Goal: Task Accomplishment & Management: Complete application form

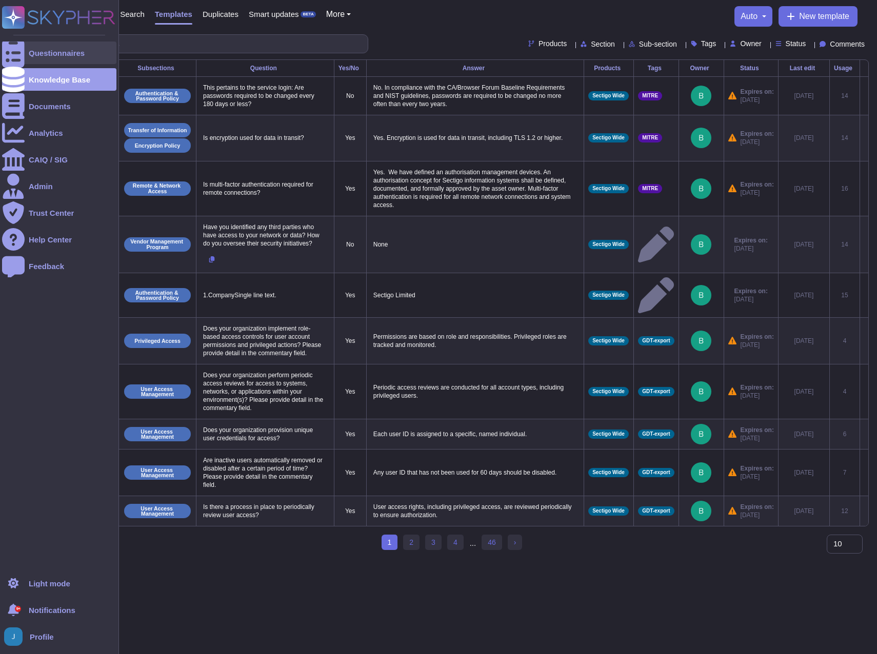
click at [39, 53] on div "Questionnaires" at bounding box center [57, 53] width 56 height 8
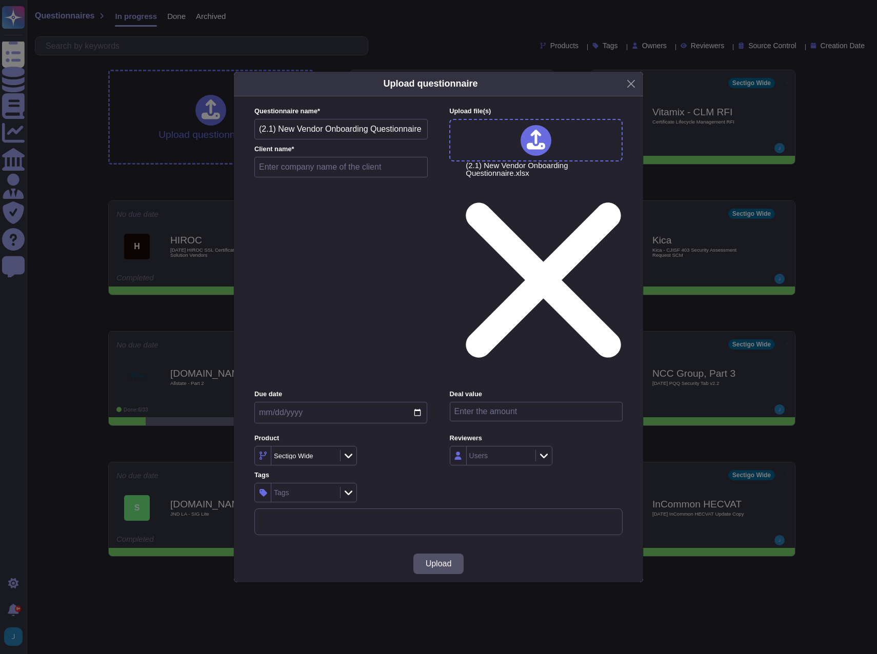
click at [288, 177] on input "text" at bounding box center [340, 167] width 173 height 21
type input "NTT Data"
click at [451, 560] on span "Upload" at bounding box center [439, 564] width 26 height 8
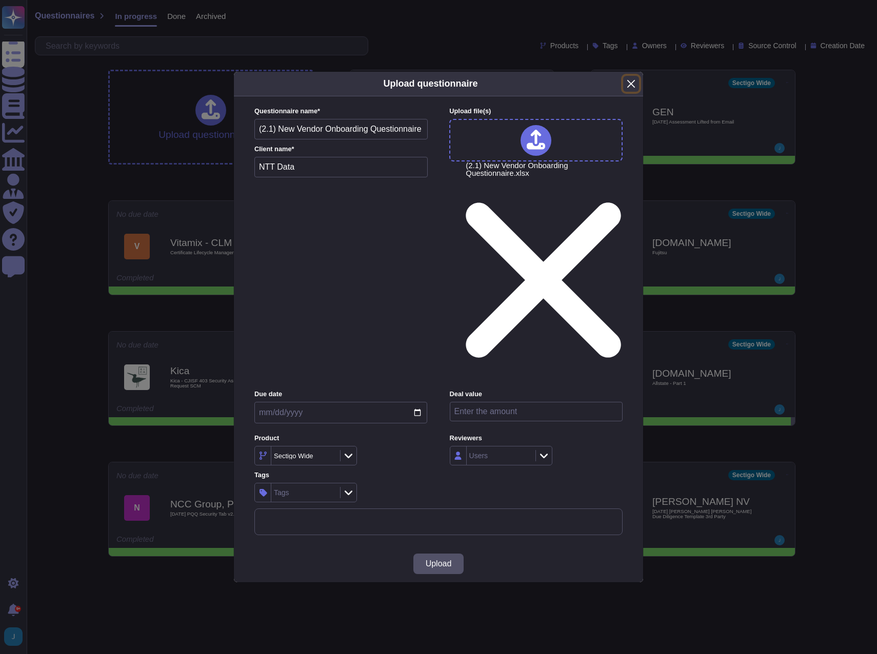
click at [631, 92] on button "Close" at bounding box center [631, 84] width 16 height 16
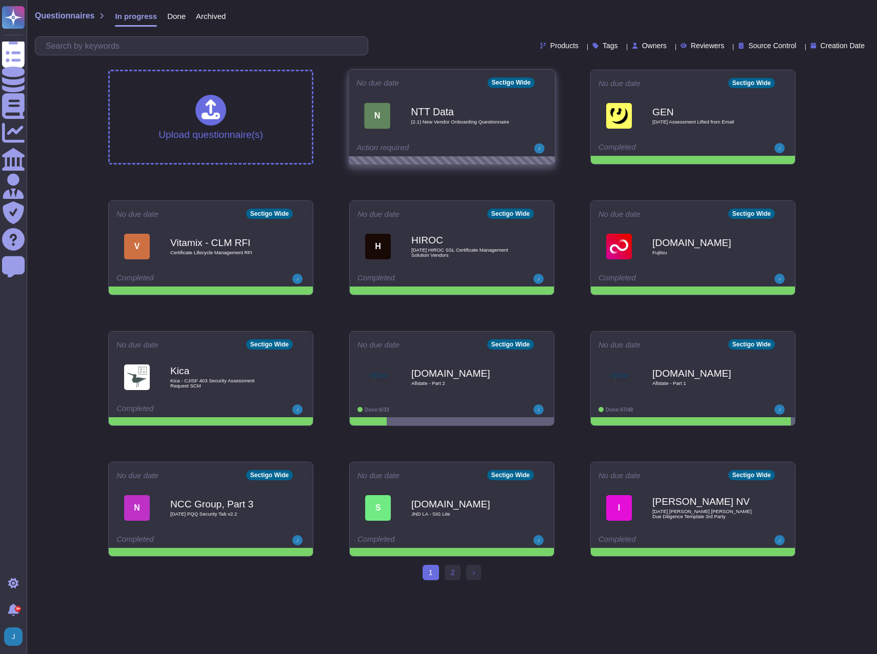
click at [418, 107] on b "NTT Data" at bounding box center [463, 112] width 104 height 10
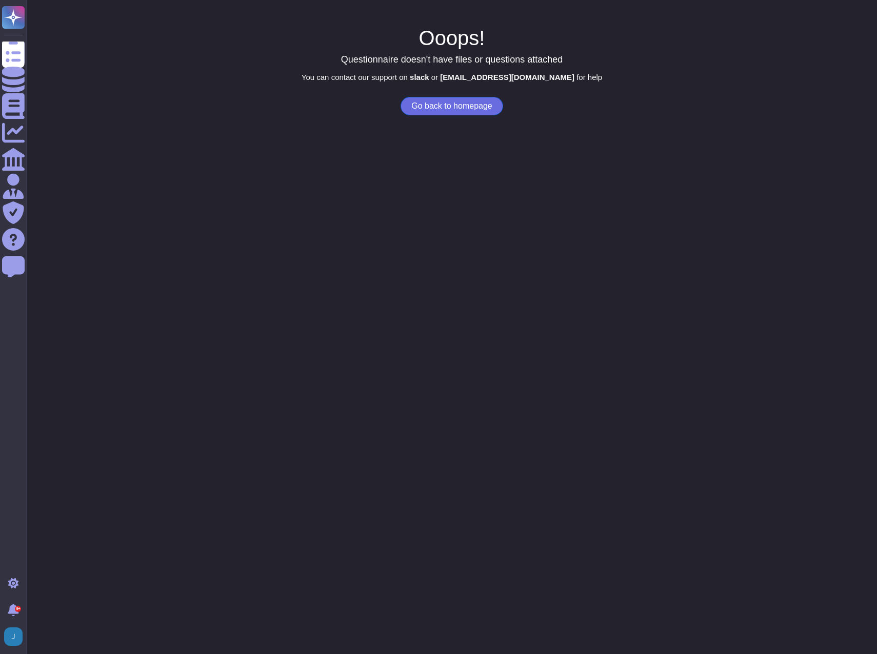
click at [448, 106] on button "Go back to homepage" at bounding box center [451, 106] width 102 height 18
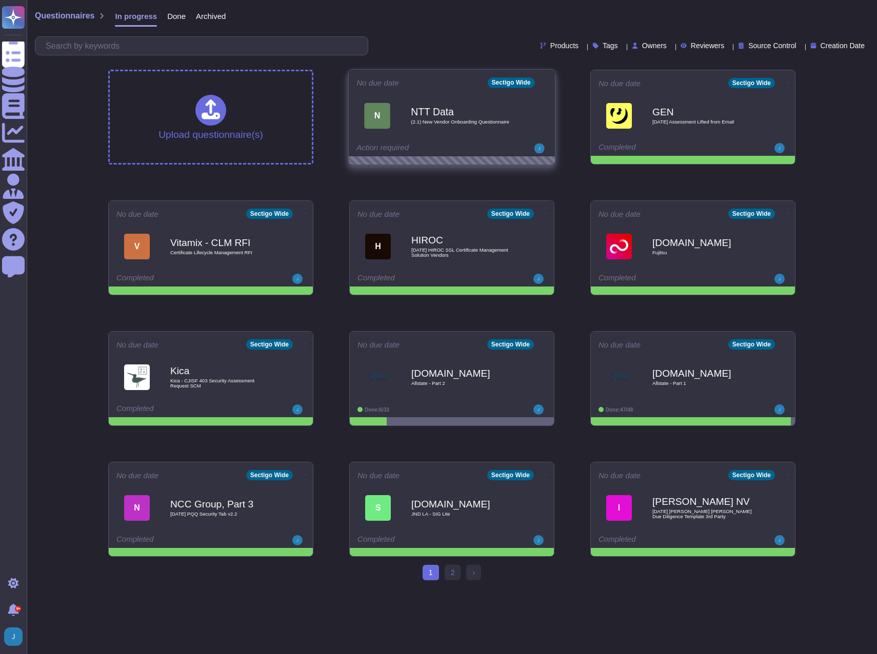
click at [546, 82] on icon at bounding box center [547, 82] width 2 height 1
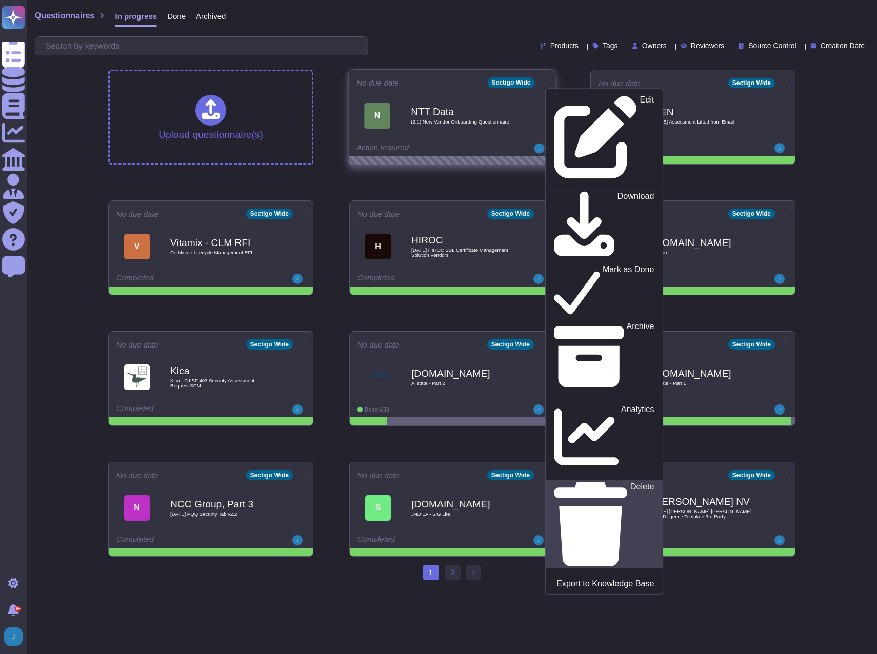
click at [630, 483] on p "Delete" at bounding box center [642, 525] width 24 height 84
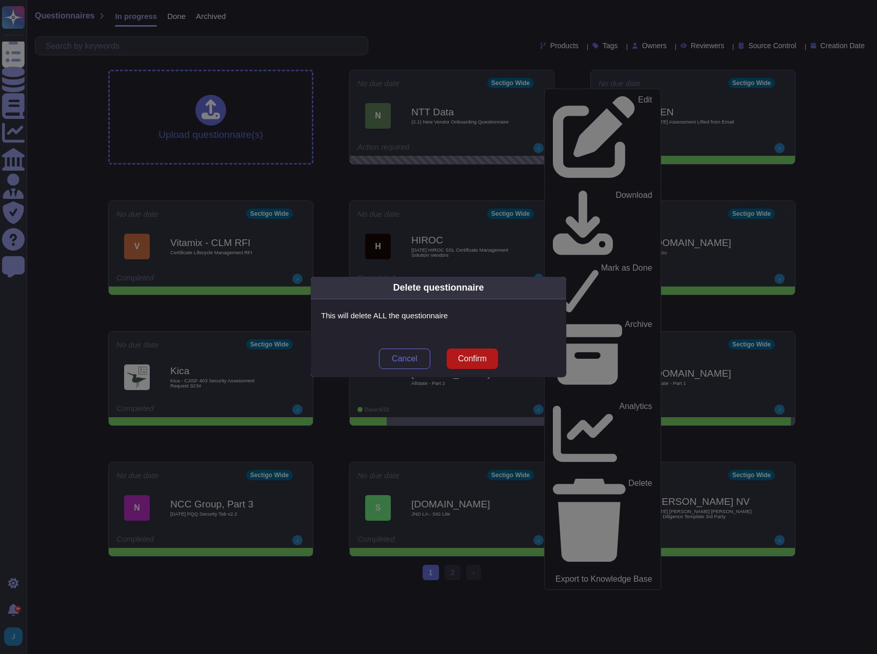
click at [464, 363] on span "Confirm" at bounding box center [472, 359] width 29 height 8
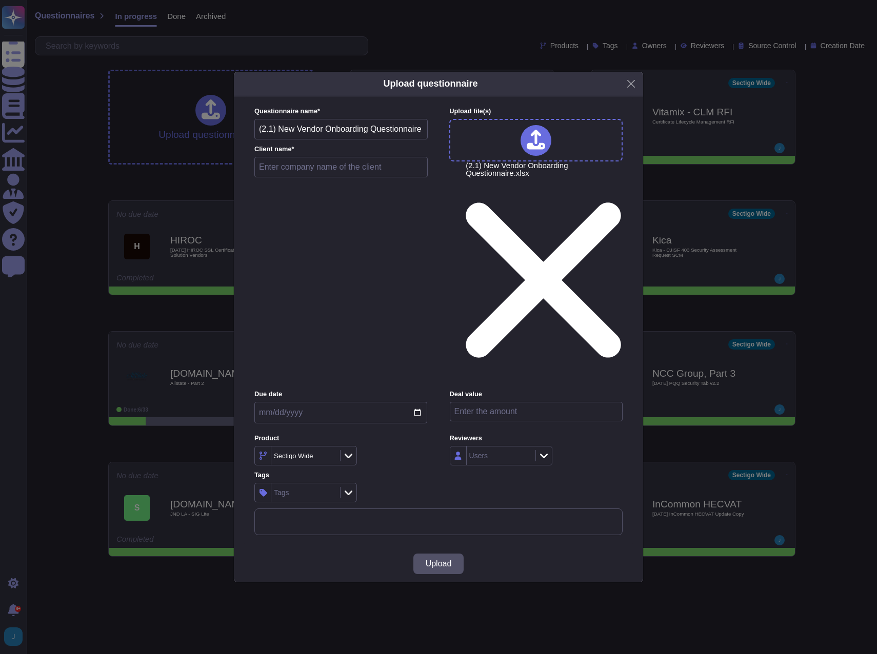
click at [281, 177] on input "text" at bounding box center [340, 167] width 173 height 21
type input "NTT Data"
click at [427, 560] on span "Upload" at bounding box center [439, 564] width 26 height 8
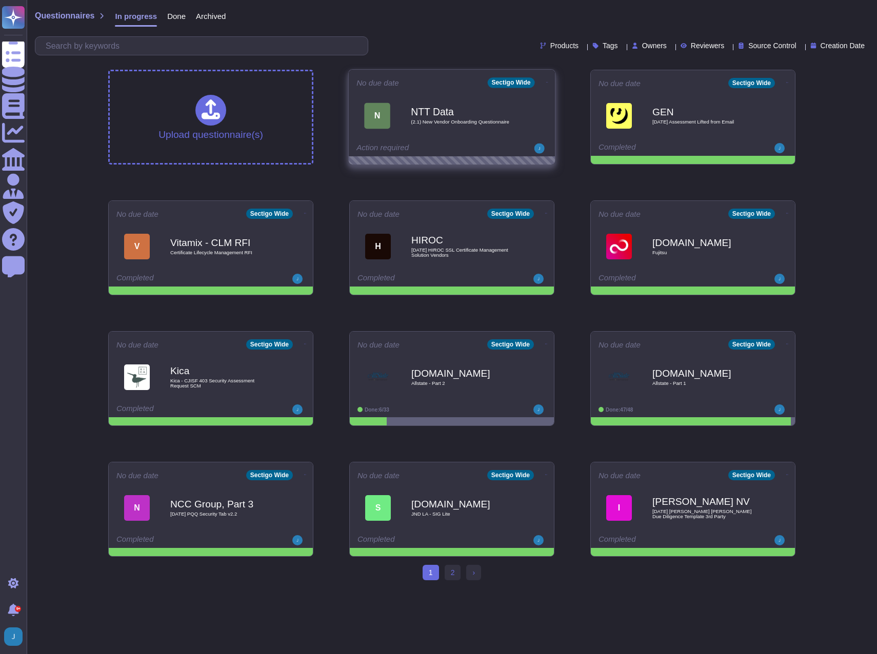
click at [546, 81] on icon at bounding box center [547, 82] width 2 height 3
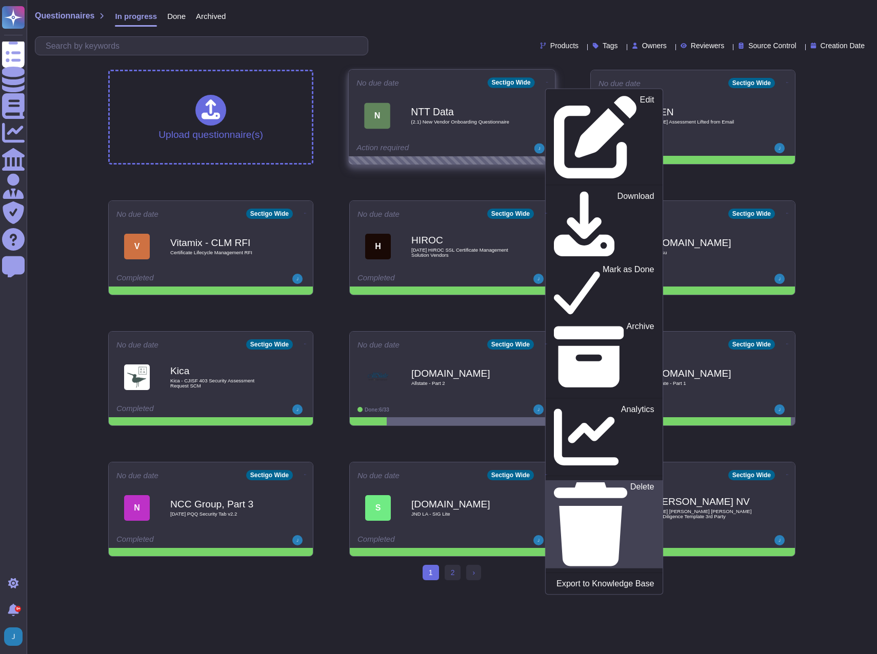
click at [568, 480] on link "Delete" at bounding box center [603, 524] width 117 height 88
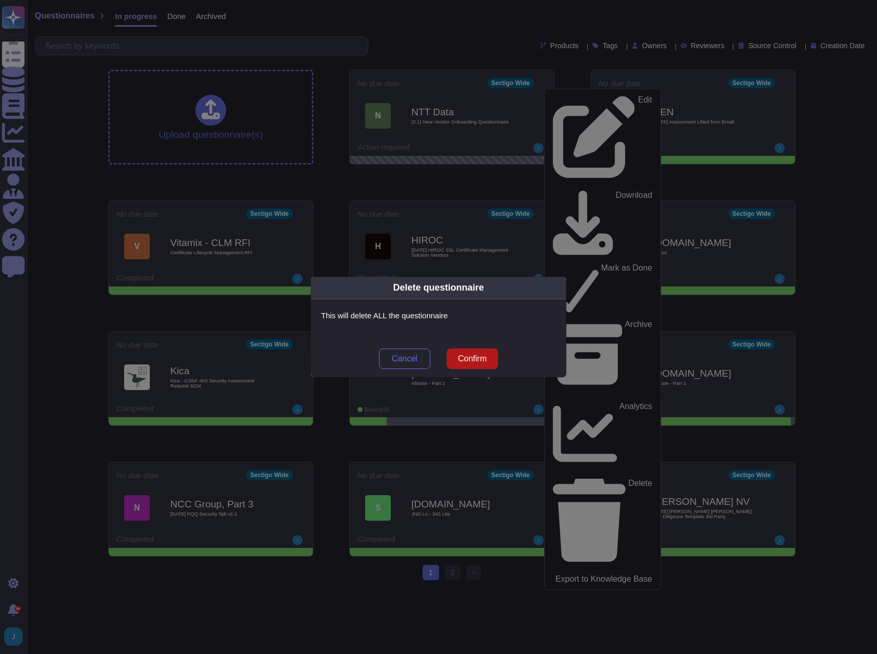
click at [485, 356] on span "Confirm" at bounding box center [472, 359] width 29 height 8
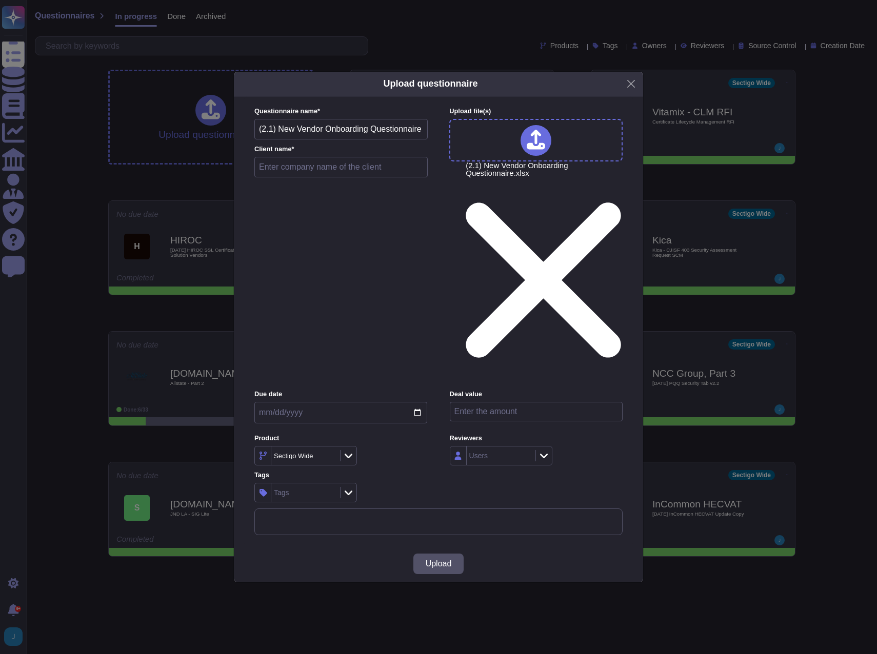
click at [292, 177] on input "text" at bounding box center [340, 167] width 173 height 21
type input "NTT Data"
click at [439, 554] on button "Upload" at bounding box center [438, 564] width 51 height 21
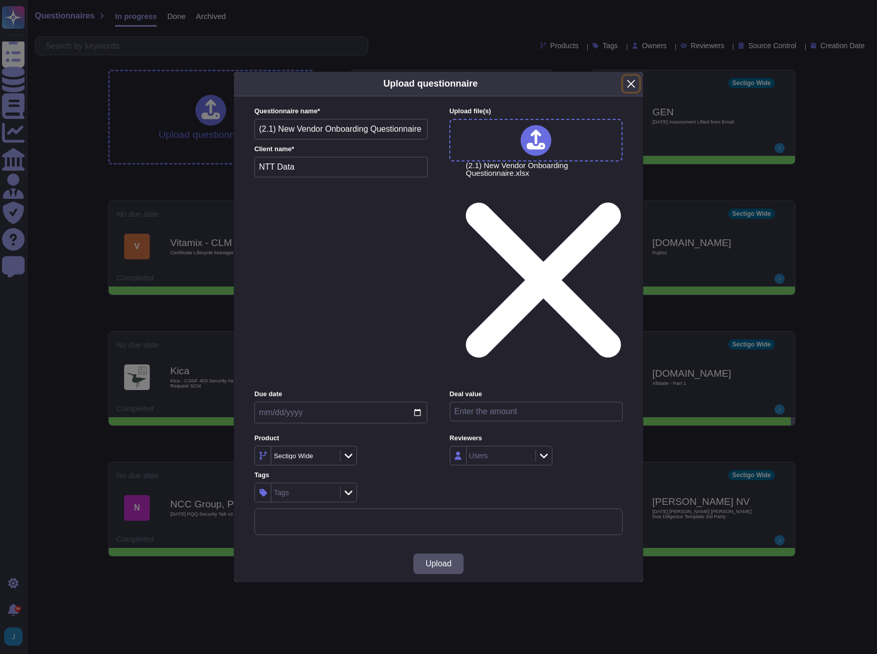
click at [635, 92] on button "Close" at bounding box center [631, 84] width 16 height 16
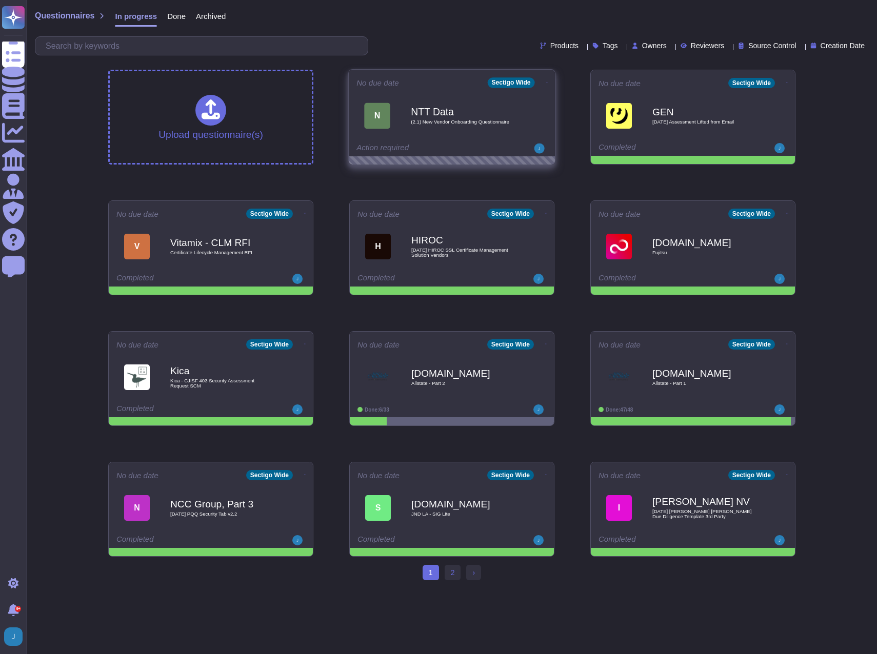
click at [437, 149] on div "Action required" at bounding box center [419, 149] width 127 height 10
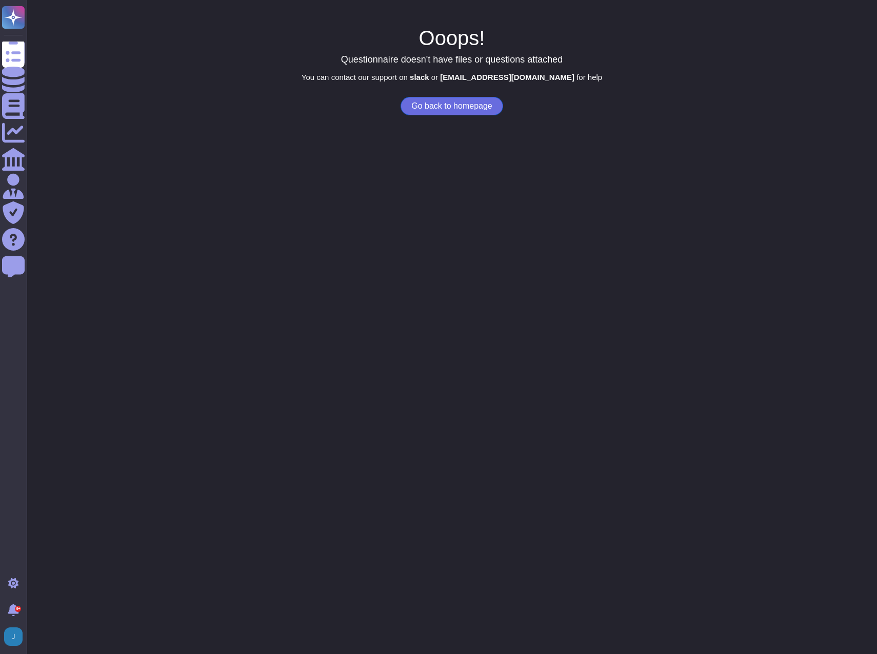
click at [442, 109] on button "Go back to homepage" at bounding box center [451, 106] width 102 height 18
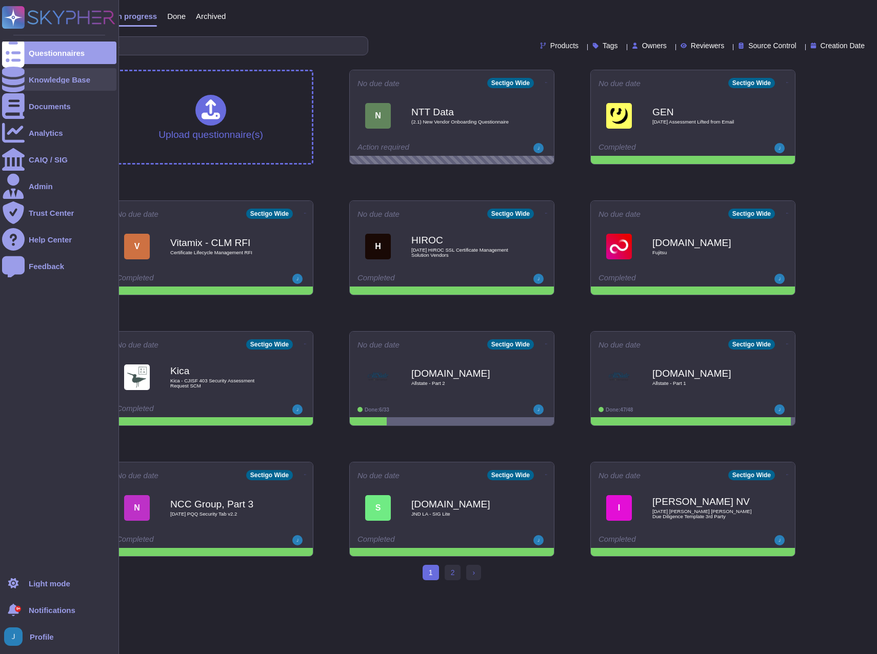
click at [64, 83] on div "Knowledge Base" at bounding box center [60, 80] width 62 height 8
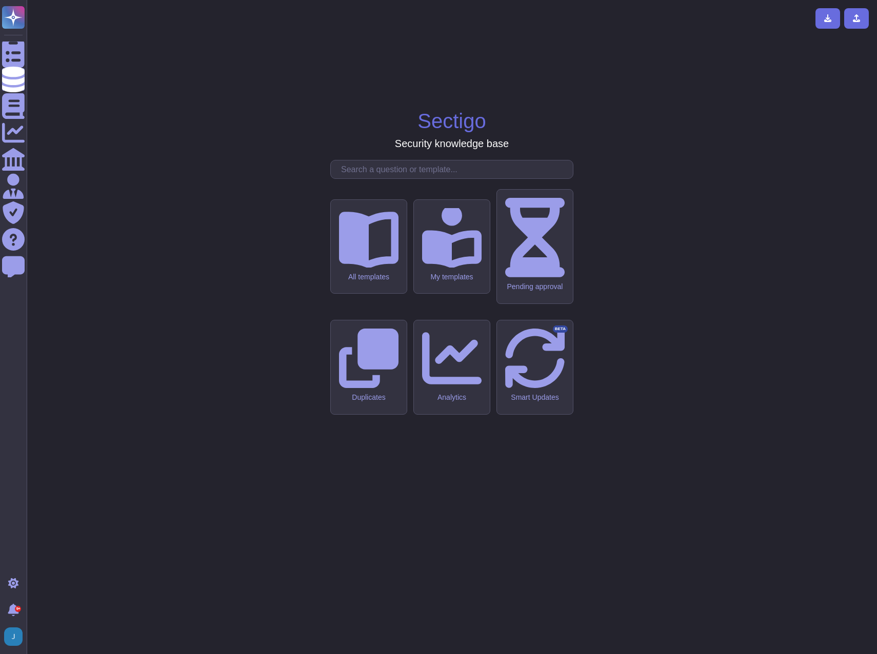
click at [496, 178] on input "text" at bounding box center [454, 169] width 237 height 18
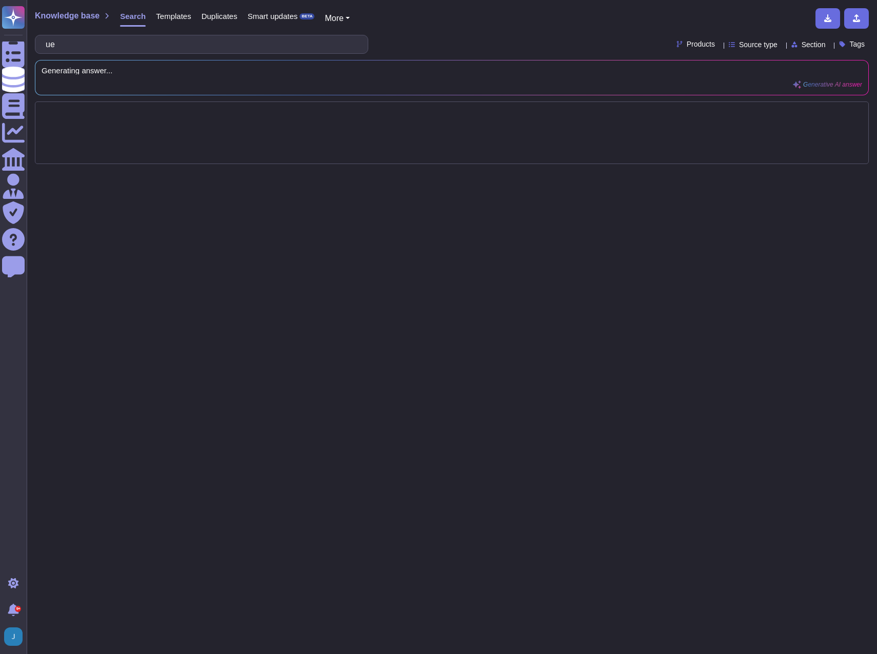
type input "u"
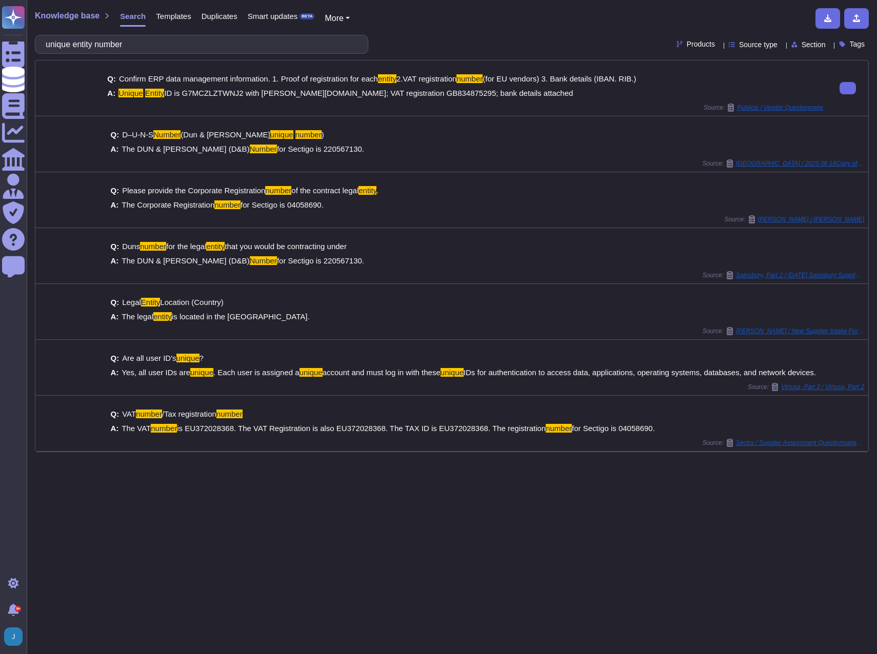
type input "unique entity number"
click at [210, 94] on span "ID is G7MCZLZTWNJ2 with SAM.gov; VAT registration GB834875295; bank details att…" at bounding box center [368, 93] width 409 height 9
copy span "G7MCZLZTWNJ2"
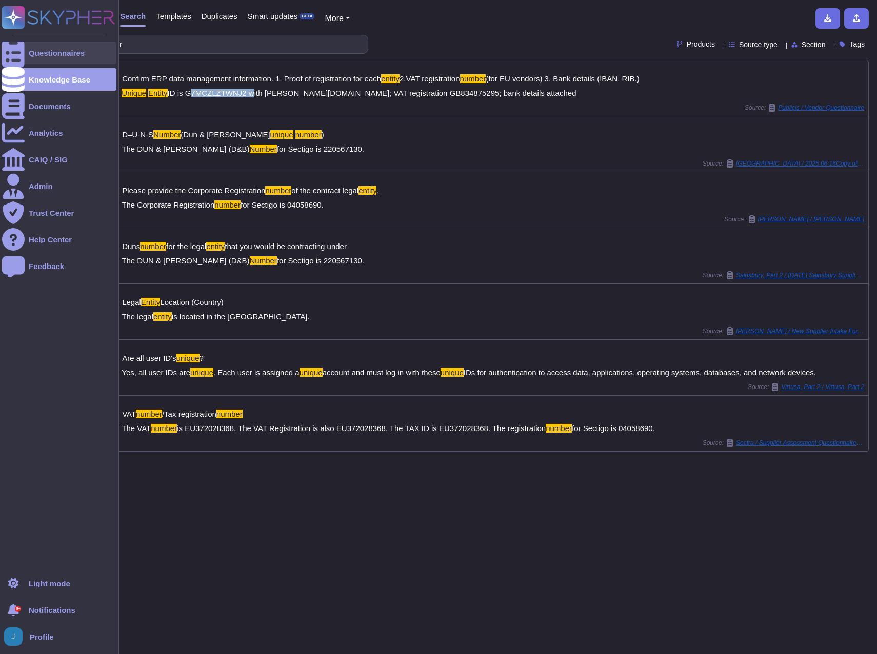
click at [24, 53] on div at bounding box center [13, 53] width 23 height 23
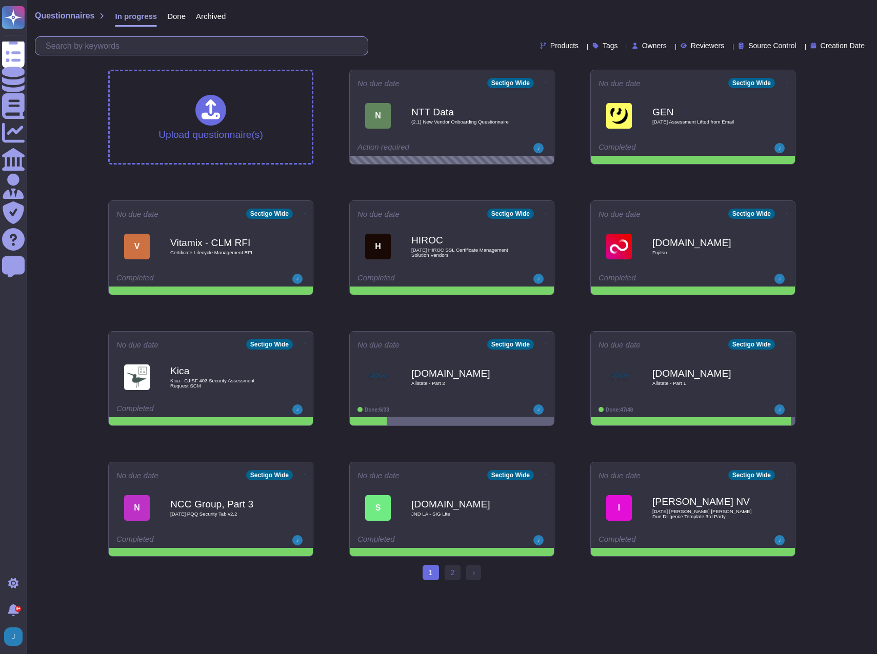
click at [119, 44] on input "text" at bounding box center [204, 46] width 327 height 18
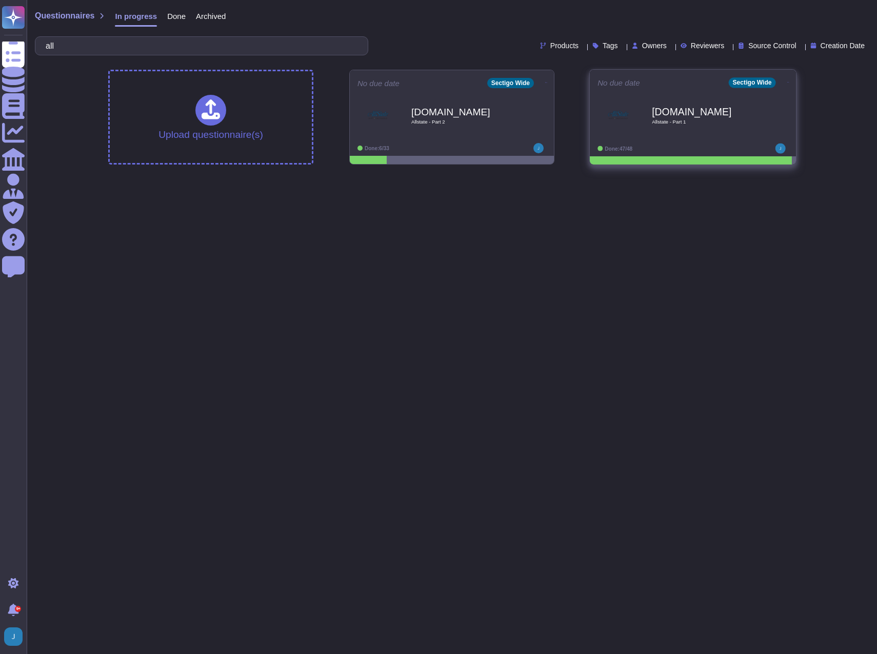
type input "all"
click at [787, 82] on icon at bounding box center [788, 82] width 2 height 1
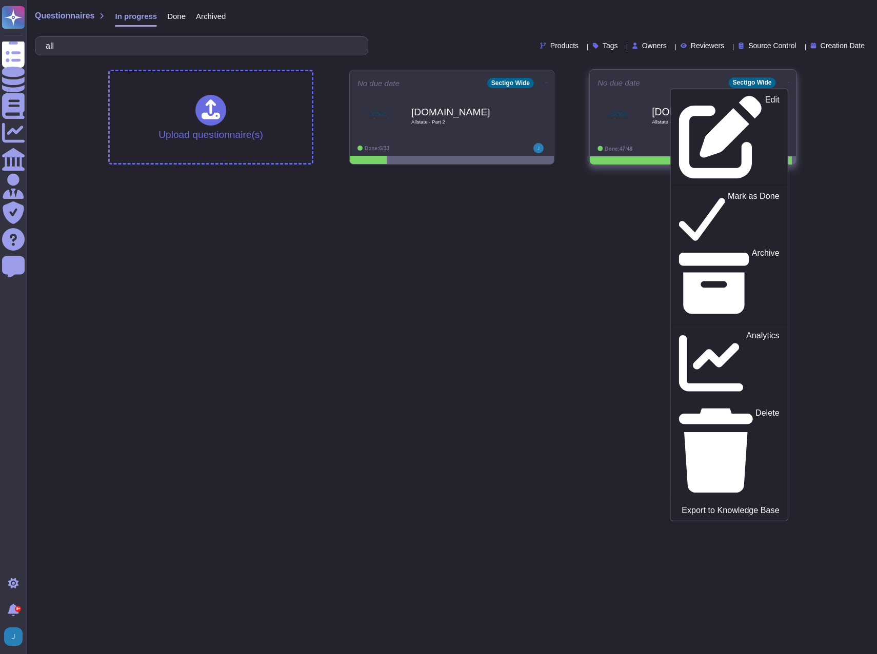
click at [641, 110] on span "Ariba.com Allstate - Part 1" at bounding box center [692, 116] width 191 height 42
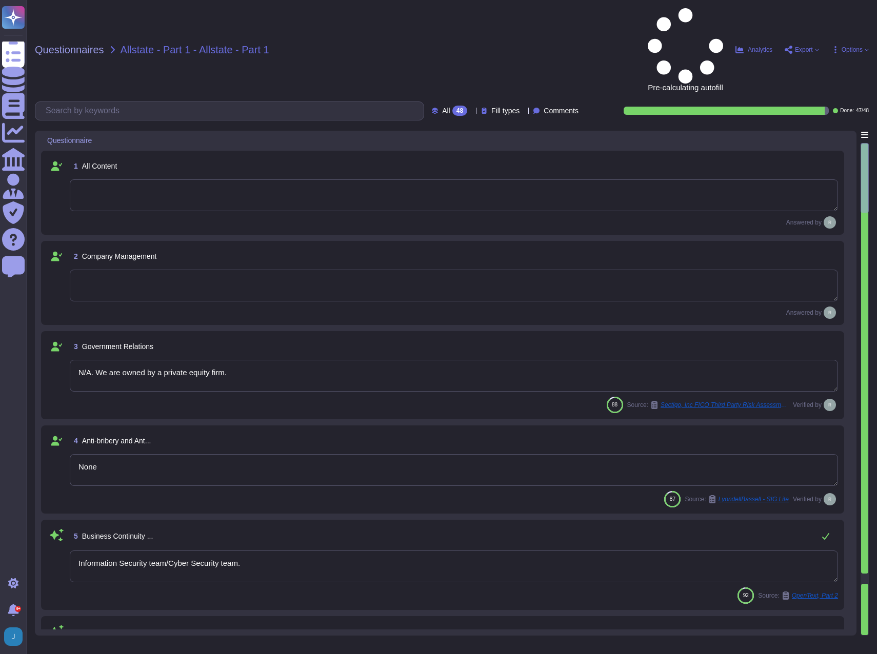
type textarea "N/A. We are owned by a private equity firm."
type textarea "None"
type textarea "Information Security team/Cyber Security team."
type textarea "Sectigo's business operations are directed by an executive management team that…"
type textarea "Sectigo Limited"
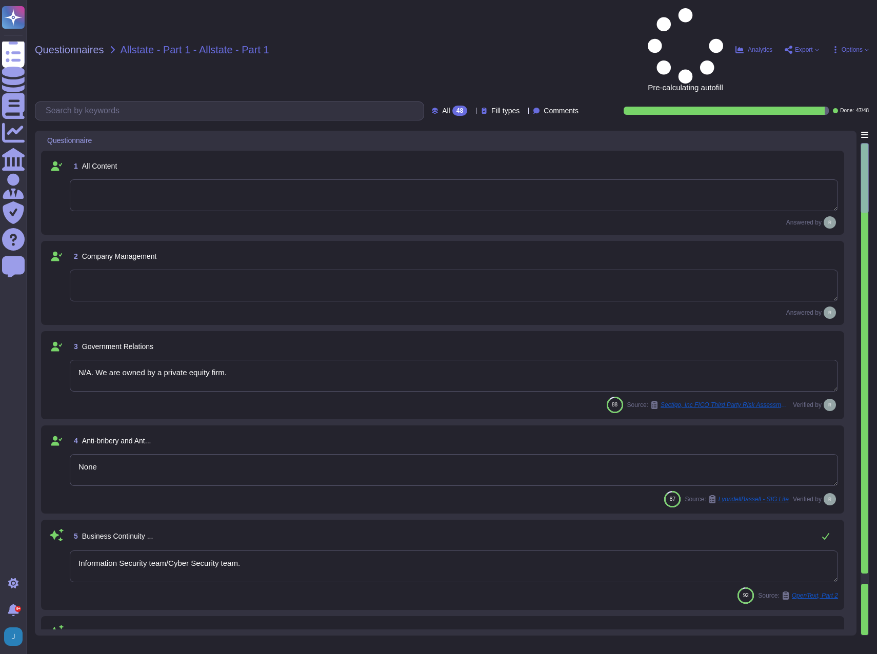
type textarea "We are privately held and do not share this information."
type textarea "Sectigo Limited"
click at [805, 18] on div "Questionnaires Allstate - Part 1 - Allstate - Part 1 Pre-calculating autofill A…" at bounding box center [452, 327] width 850 height 654
click at [797, 47] on span "Export" at bounding box center [804, 50] width 18 height 6
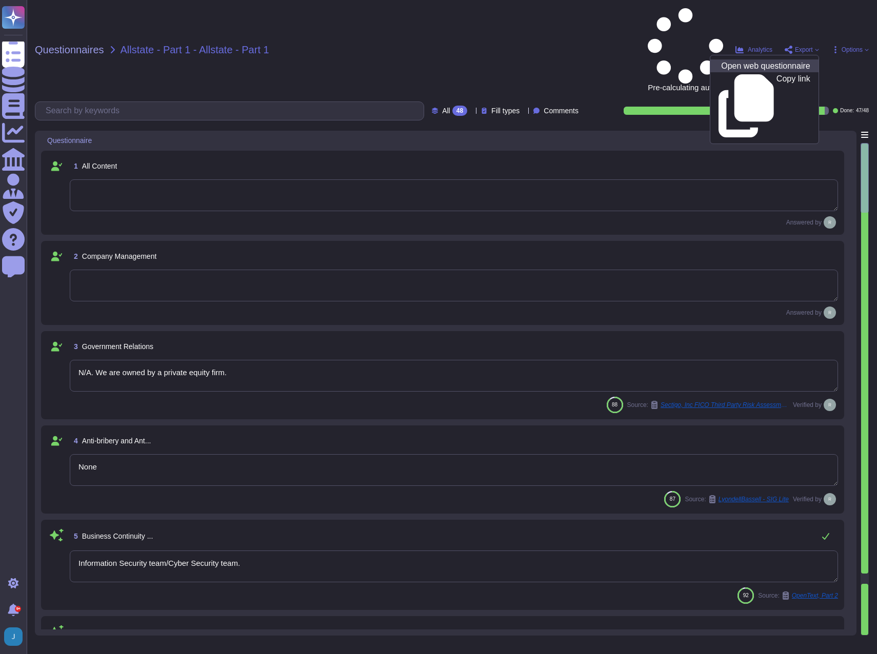
click at [742, 62] on p "Open web questionnaire" at bounding box center [765, 66] width 89 height 8
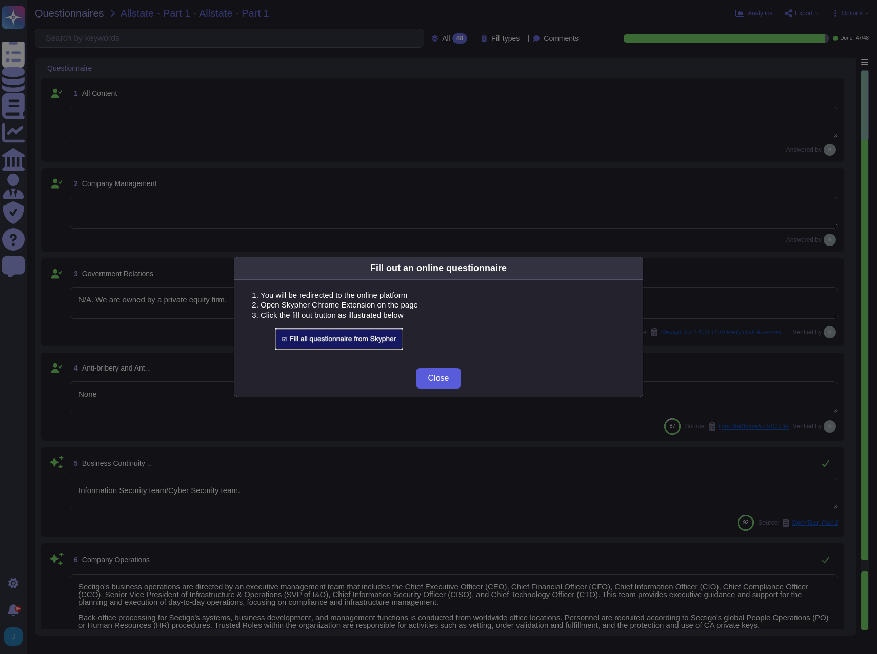
click at [452, 374] on button "Close" at bounding box center [439, 378] width 46 height 21
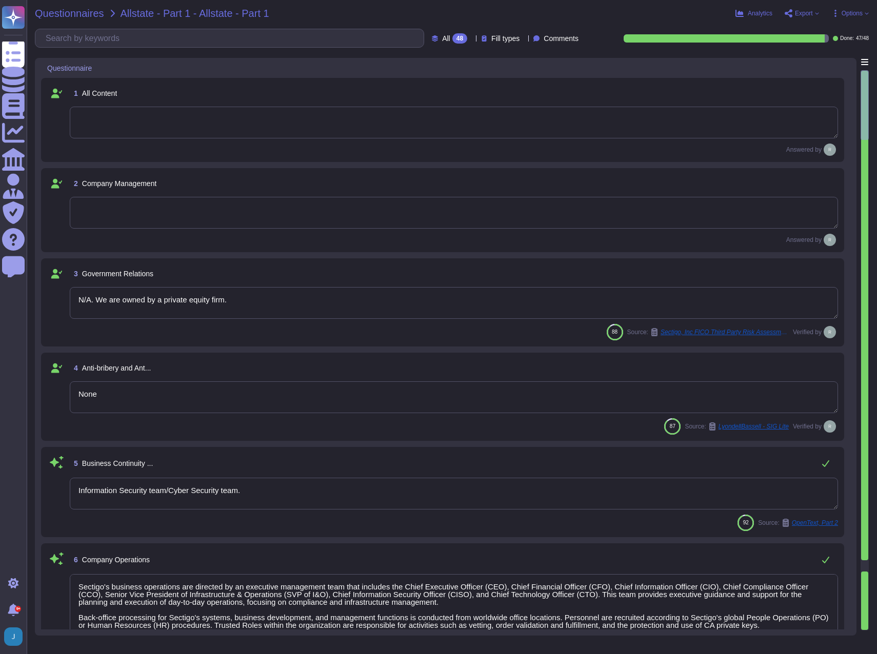
click at [76, 18] on span "Questionnaires" at bounding box center [69, 13] width 69 height 10
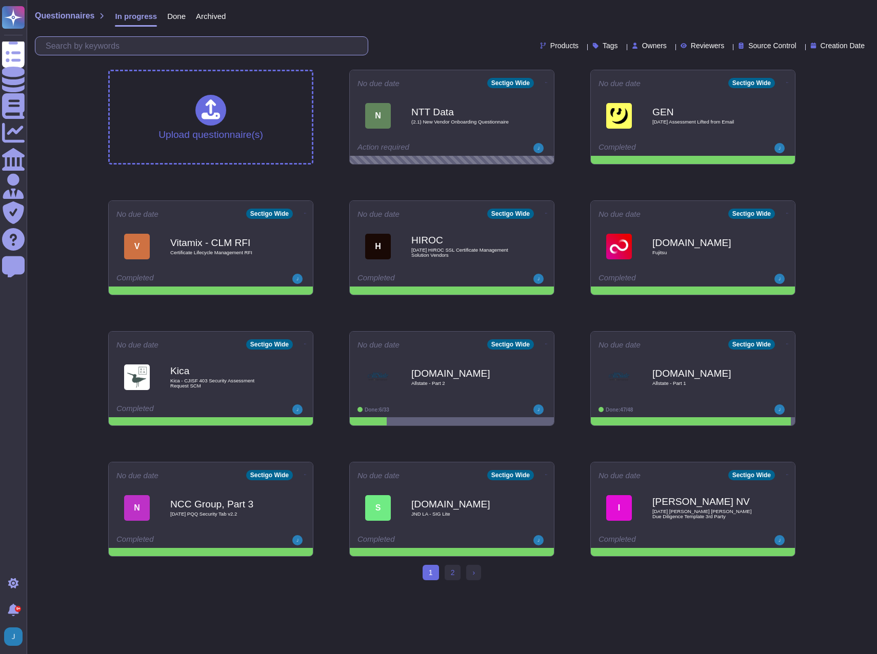
click at [210, 42] on input "text" at bounding box center [204, 46] width 327 height 18
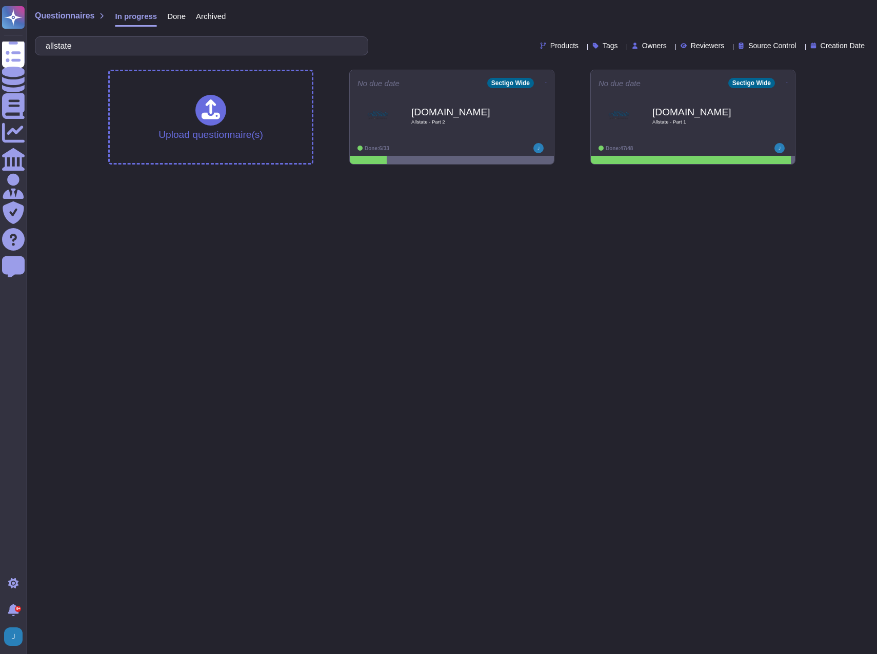
type input "allstate"
click at [667, 101] on div "Ariba.com Allstate - Part 1" at bounding box center [704, 116] width 104 height 42
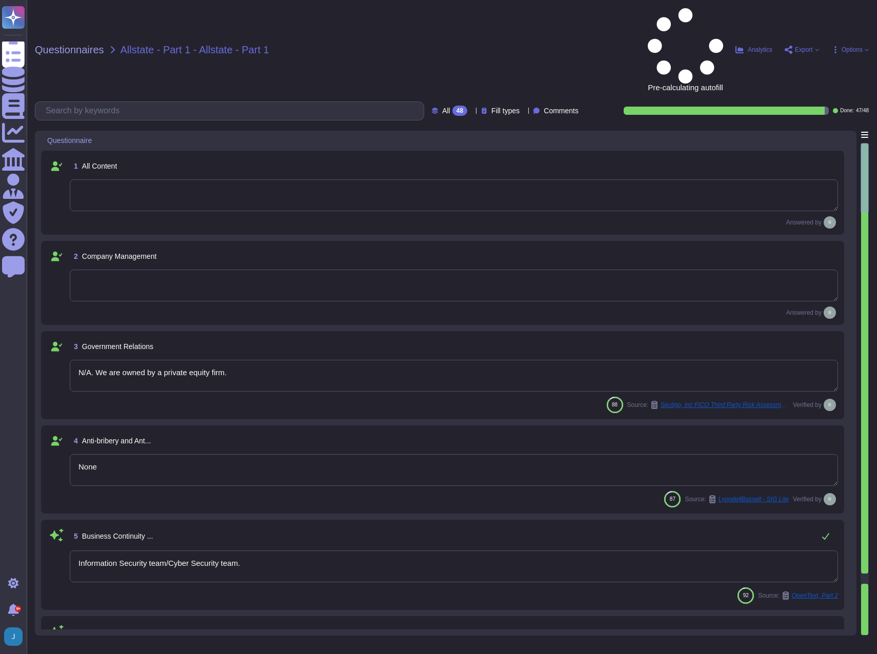
type textarea "N/A. We are owned by a private equity firm."
type textarea "None"
type textarea "Information Security team/Cyber Security team."
type textarea "Sectigo's business operations are directed by an executive management team that…"
type textarea "Sectigo Limited"
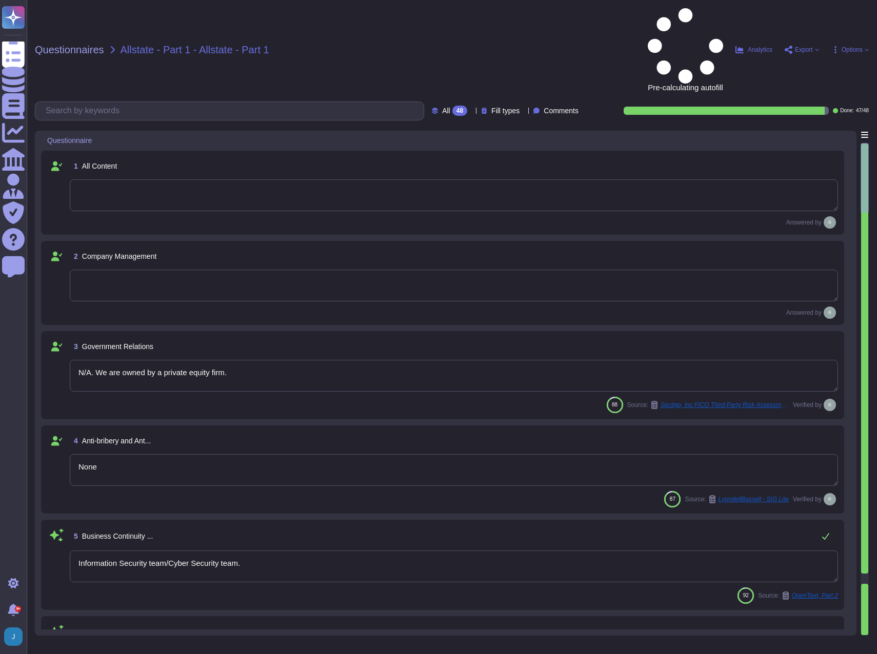
type textarea "We are privately held and do not share this information."
type textarea "Sectigo Limited"
